Goal: Check status: Check status

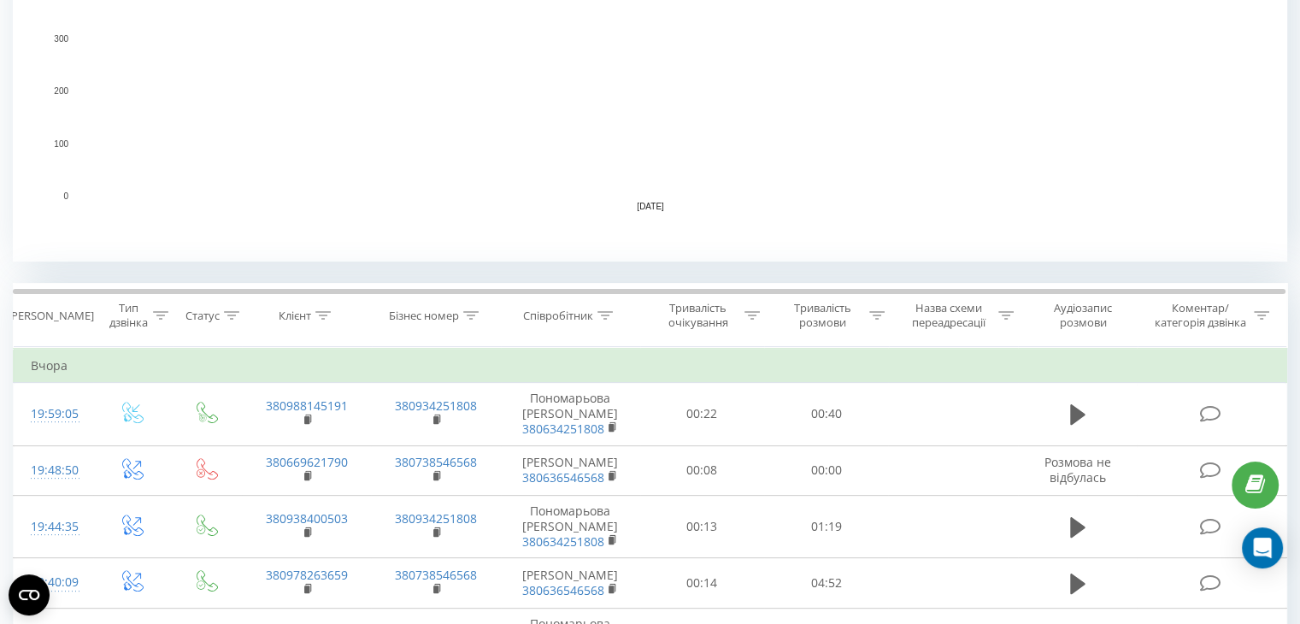
scroll to position [455, 0]
click at [611, 311] on icon at bounding box center [604, 315] width 15 height 9
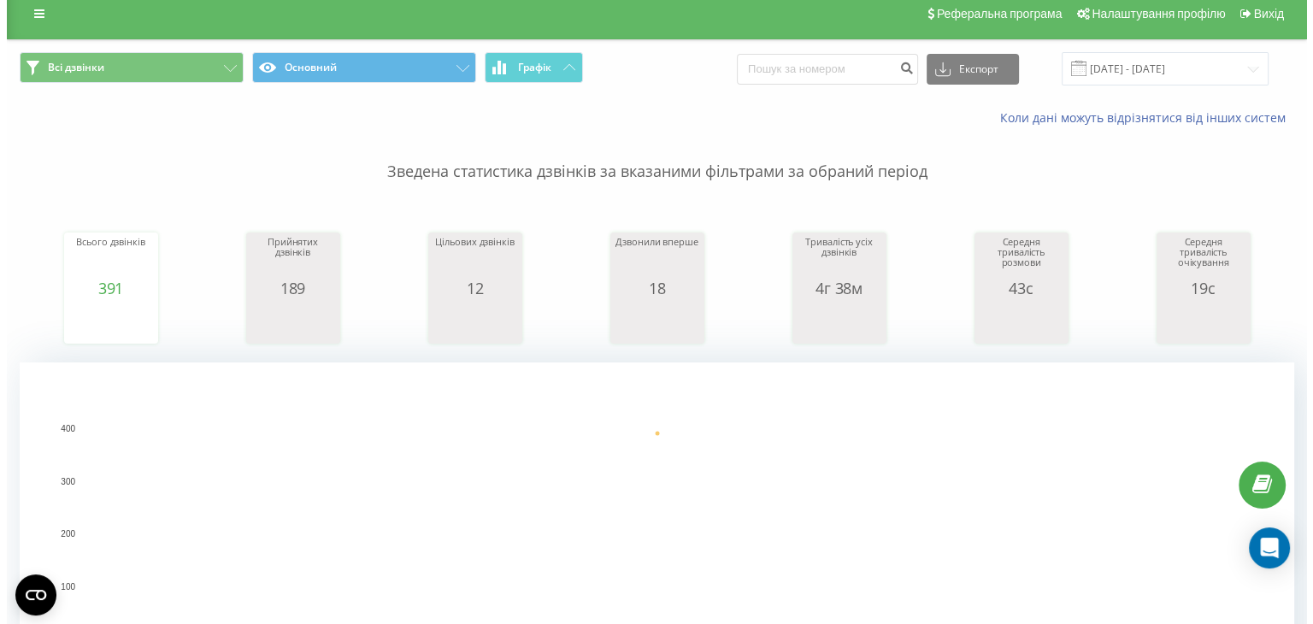
scroll to position [0, 0]
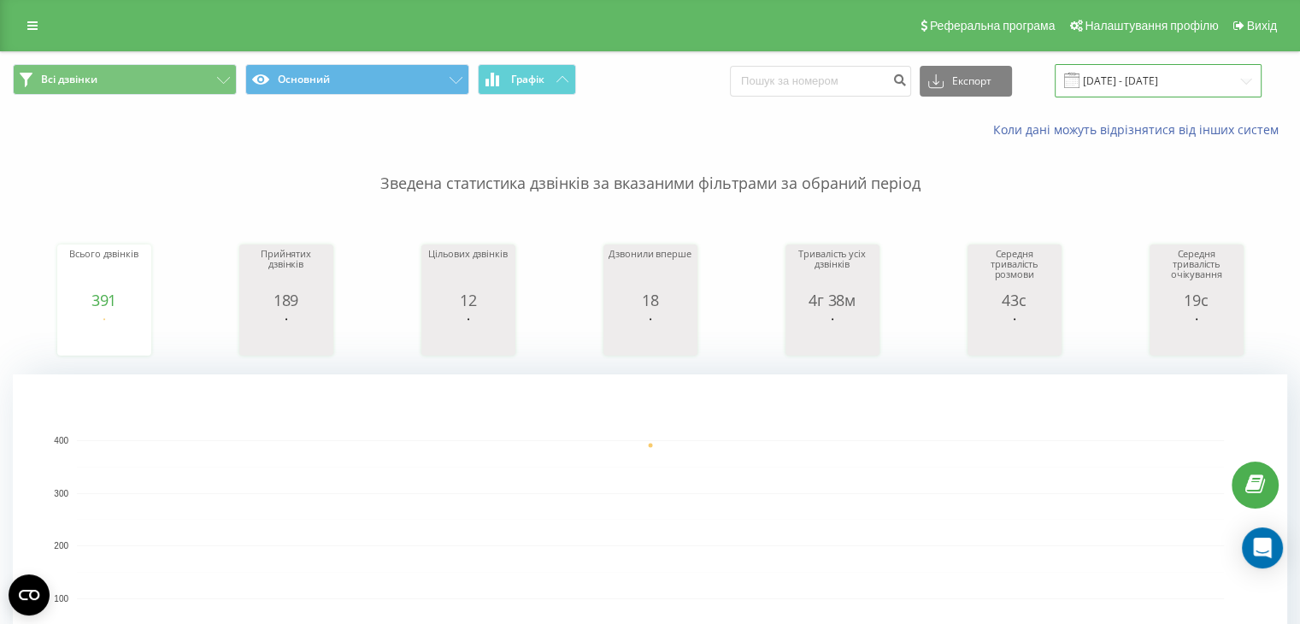
click at [1114, 90] on input "18.09.2025 - 18.09.2025" at bounding box center [1158, 80] width 207 height 33
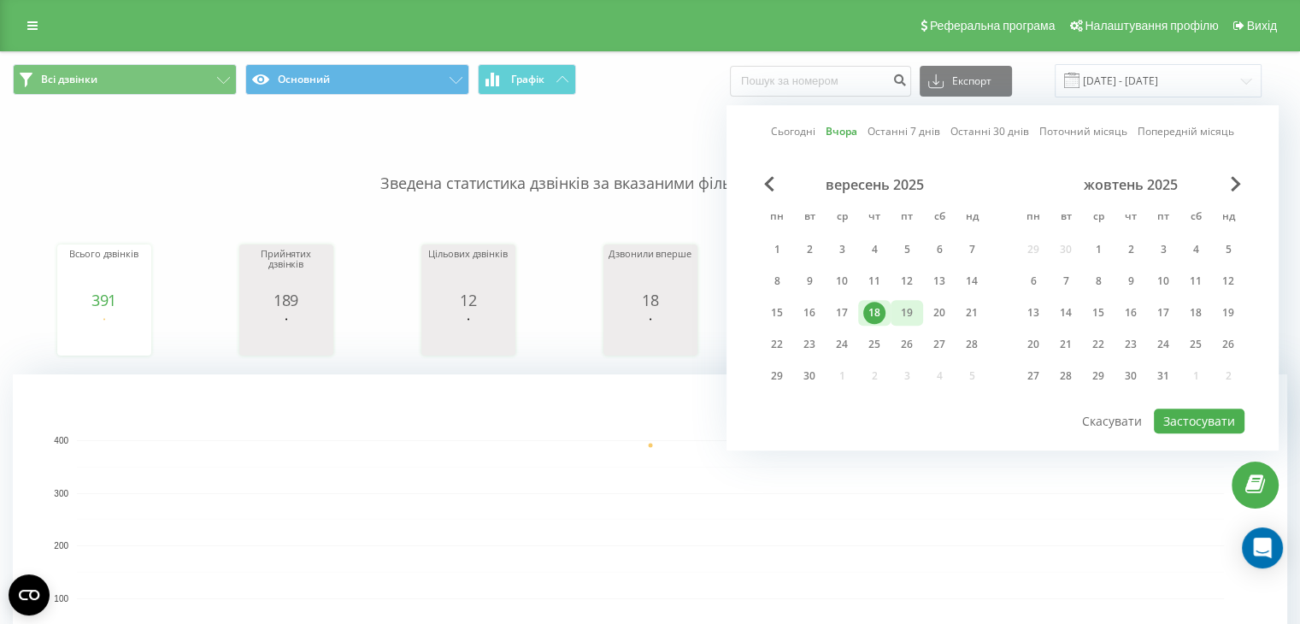
click at [902, 309] on div "19" at bounding box center [907, 313] width 22 height 22
click at [1194, 411] on button "Застосувати" at bounding box center [1199, 421] width 91 height 25
type input "[DATE] - [DATE]"
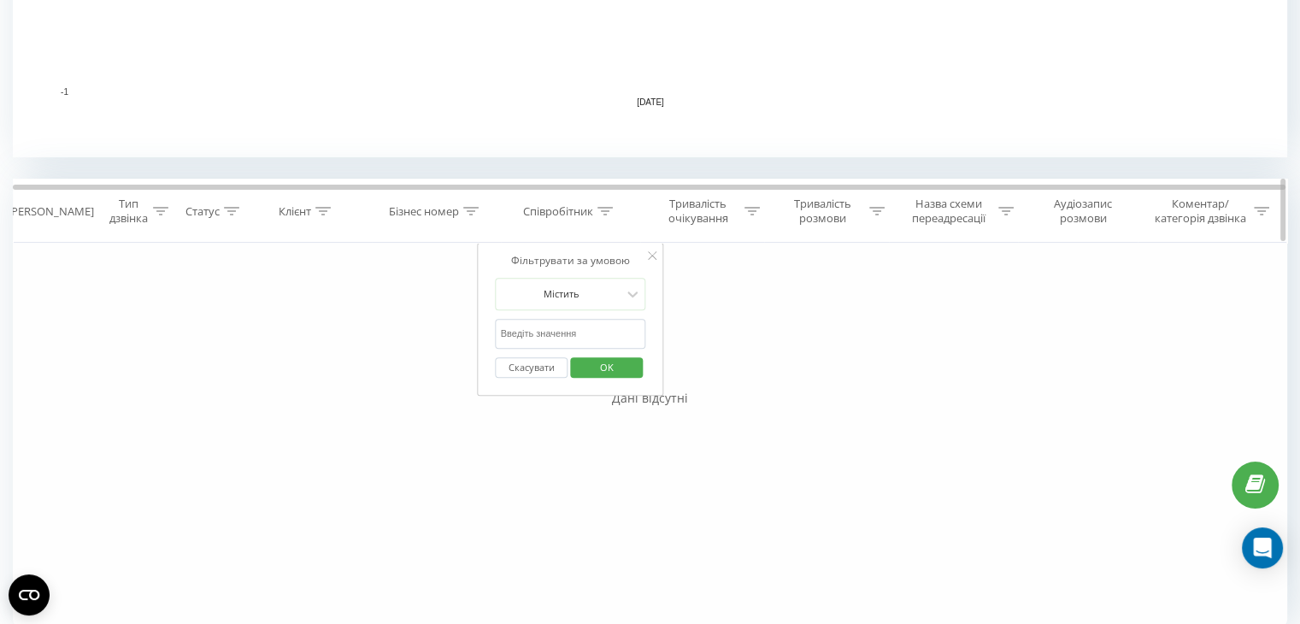
scroll to position [562, 0]
click at [597, 370] on span "OK" at bounding box center [607, 363] width 48 height 26
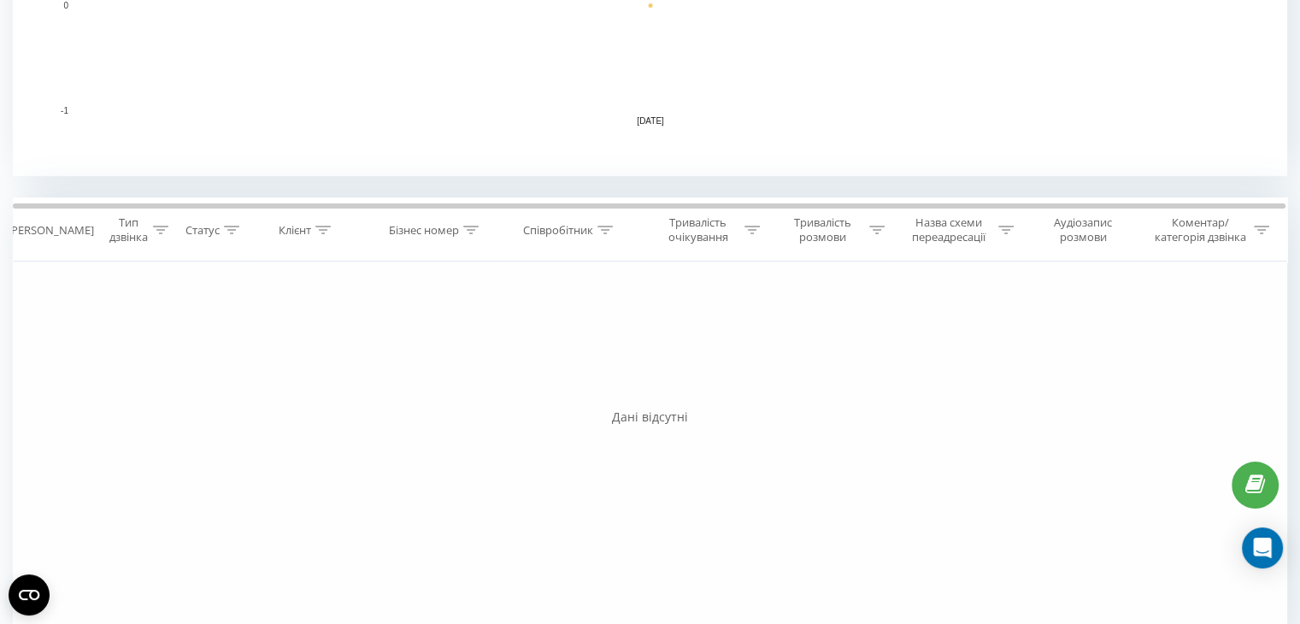
scroll to position [576, 0]
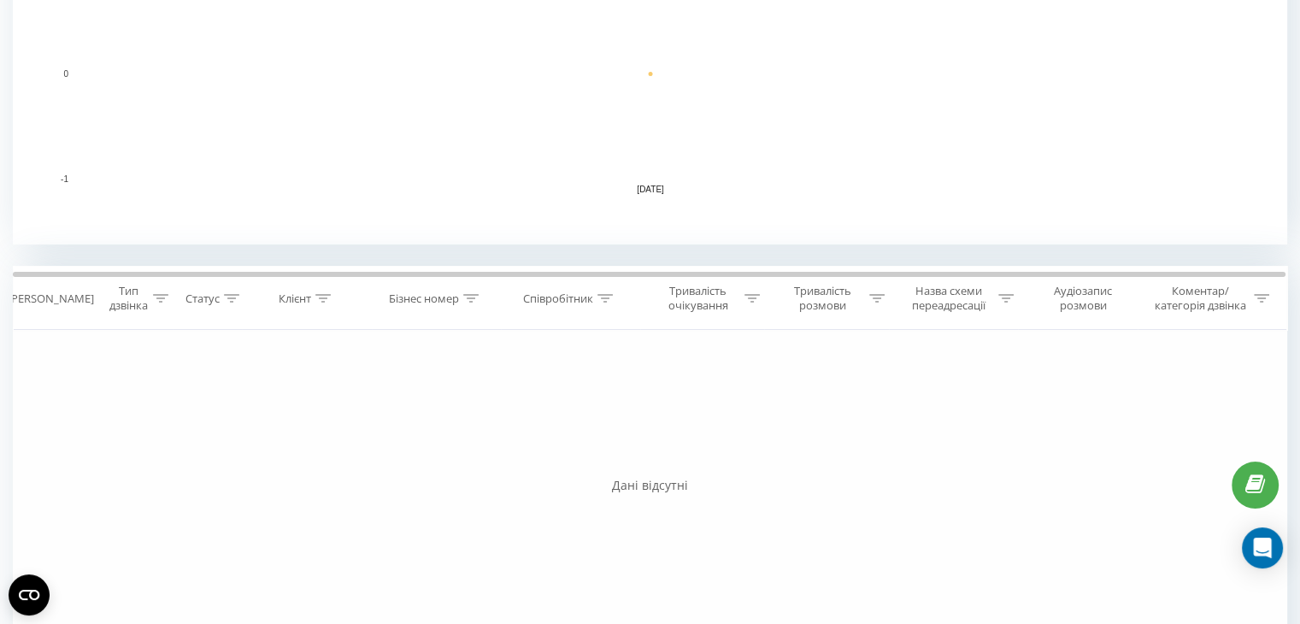
scroll to position [477, 0]
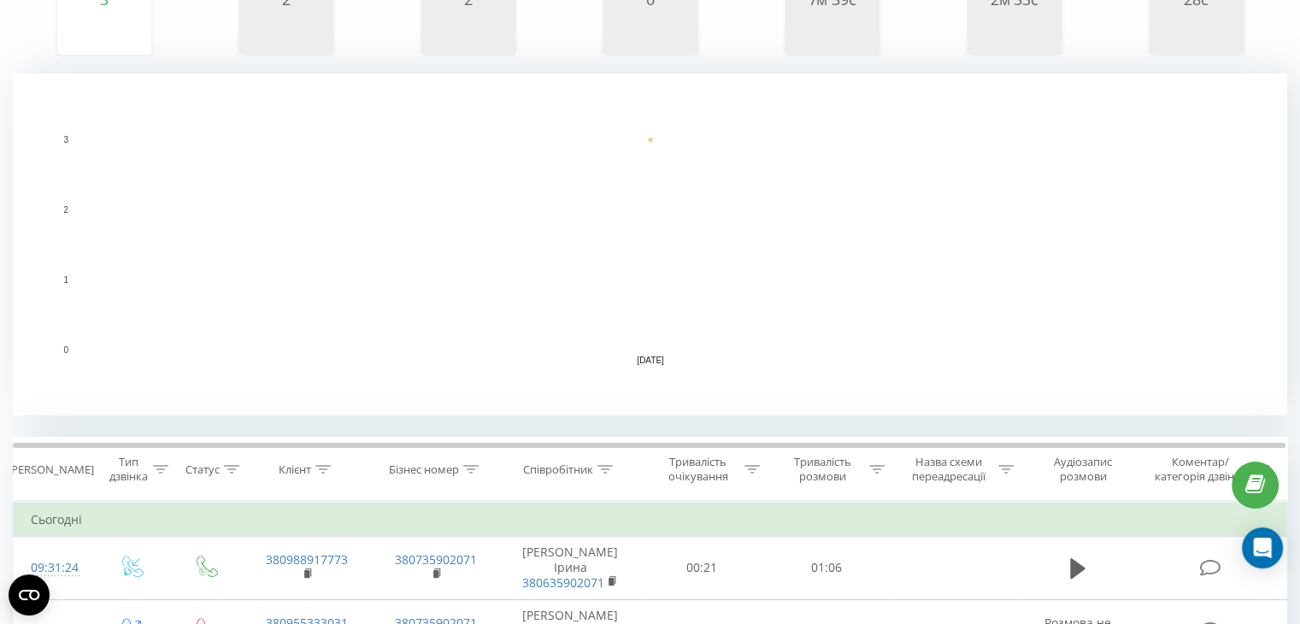
scroll to position [287, 0]
